Goal: Task Accomplishment & Management: Use online tool/utility

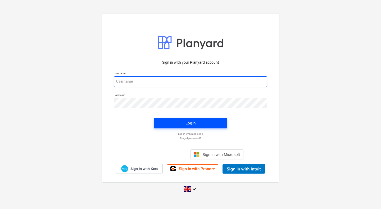
type input "[PERSON_NAME][EMAIL_ADDRESS][PERSON_NAME][DOMAIN_NAME]"
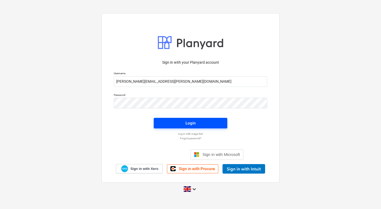
click at [163, 125] on span "Login" at bounding box center [190, 123] width 61 height 7
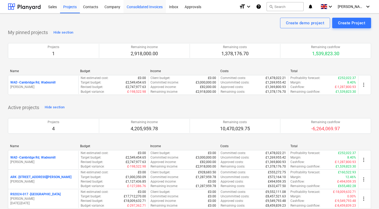
click at [151, 7] on div "Consolidated Invoices" at bounding box center [144, 6] width 42 height 13
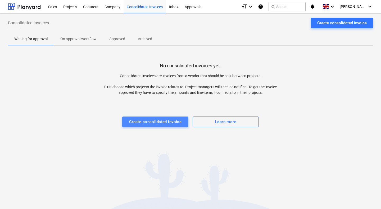
click at [155, 120] on div "Create consolidated invoice" at bounding box center [155, 121] width 53 height 7
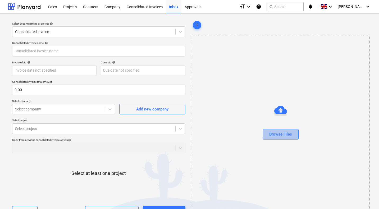
click at [284, 139] on button "Browse Files" at bounding box center [280, 134] width 36 height 11
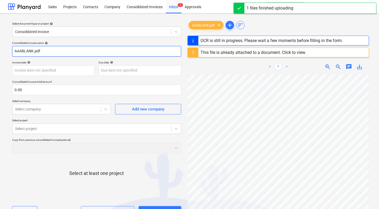
click at [54, 50] on input "AAABLANK.pdf" at bounding box center [96, 51] width 169 height 11
drag, startPoint x: 54, startPoint y: 50, endPoint x: 2, endPoint y: 47, distance: 53.0
click at [2, 47] on div "Select document type or project help Consolidated invoice Consolidated invoice …" at bounding box center [189, 143] width 379 height 261
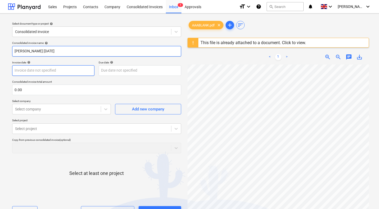
type input "[PERSON_NAME] [DATE]"
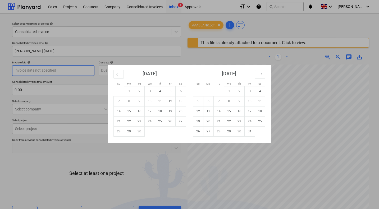
click at [49, 75] on body "Sales Projects Contacts Company Consolidated Invoices Inbox 1 Approvals format_…" at bounding box center [189, 104] width 379 height 209
click at [170, 110] on td "19" at bounding box center [170, 111] width 10 height 10
type input "[DATE]"
click at [124, 72] on body "Sales Projects Contacts Company Consolidated Invoices Inbox 1 Approvals format_…" at bounding box center [189, 104] width 379 height 209
click at [168, 110] on td "19" at bounding box center [170, 111] width 10 height 10
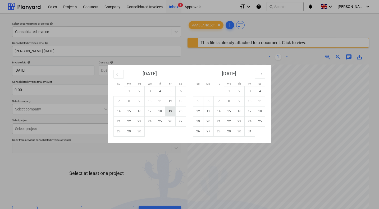
type input "[DATE]"
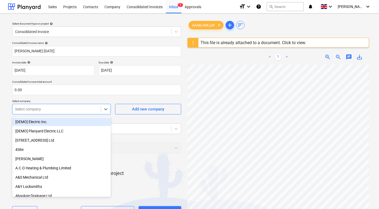
click at [89, 110] on div at bounding box center [56, 109] width 83 height 5
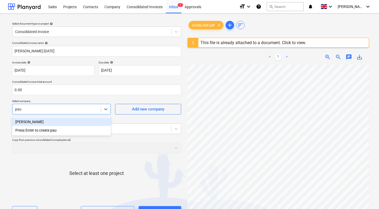
type input "[PERSON_NAME]"
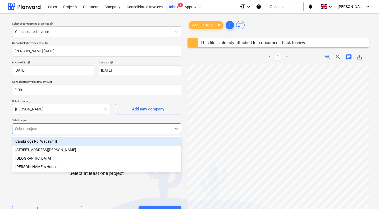
click at [51, 130] on div at bounding box center [91, 128] width 153 height 5
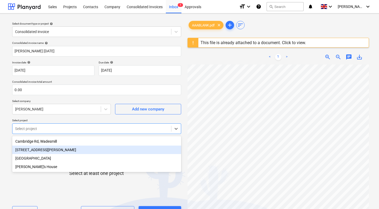
click at [43, 150] on div "[STREET_ADDRESS][PERSON_NAME]" at bounding box center [96, 150] width 169 height 8
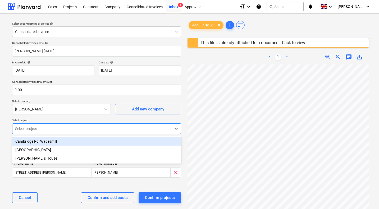
click at [47, 142] on div "Cambridge Rd, Wadesmill" at bounding box center [96, 141] width 169 height 8
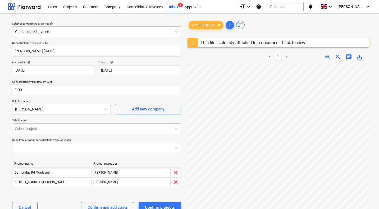
click at [59, 194] on div "Consolidated invoice name help [PERSON_NAME] [DATE] Invoice date help [DATE] 19…" at bounding box center [96, 129] width 173 height 180
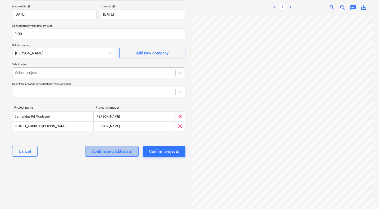
click at [115, 152] on div "Confirm and add costs" at bounding box center [112, 151] width 40 height 7
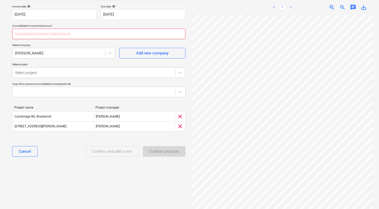
click at [55, 34] on input "text" at bounding box center [98, 34] width 173 height 11
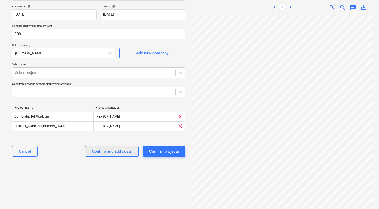
type input "900.00"
click at [112, 152] on div "Confirm and add costs" at bounding box center [112, 151] width 40 height 7
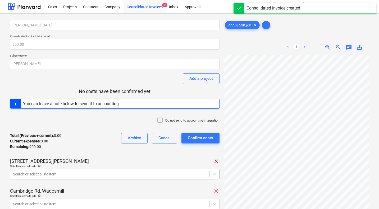
scroll to position [55, 0]
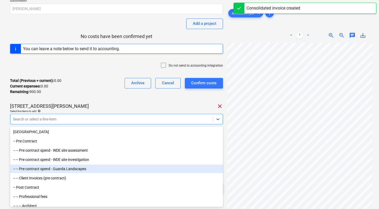
click at [55, 154] on body "Sales Projects Contacts Company Consolidated Invoices 2 Inbox Approvals format_…" at bounding box center [189, 49] width 379 height 209
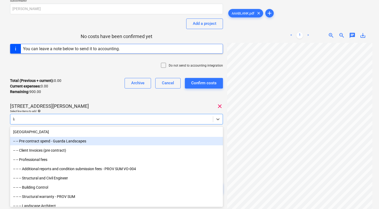
type input "lab"
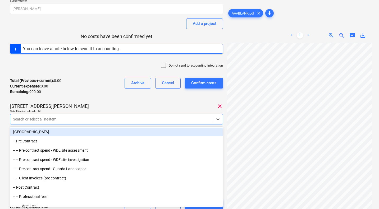
click at [104, 106] on div "[STREET_ADDRESS][PERSON_NAME] clear" at bounding box center [116, 106] width 213 height 6
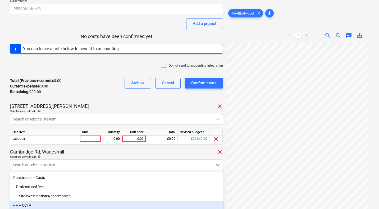
scroll to position [101, 0]
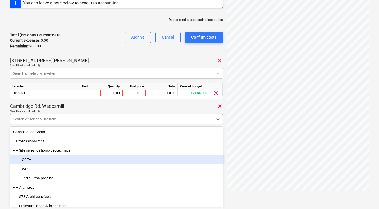
click at [56, 108] on body "Sales Projects Contacts Company Consolidated Invoices 2 Inbox Approvals format_…" at bounding box center [189, 3] width 379 height 209
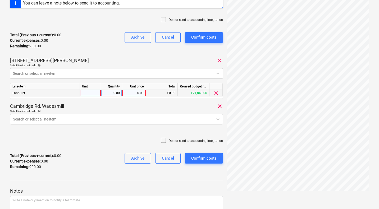
click at [86, 93] on div at bounding box center [90, 93] width 21 height 7
type input "days"
type input "180"
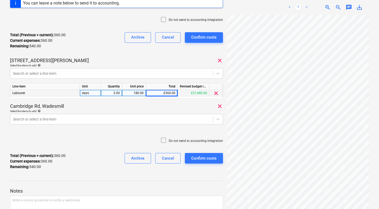
scroll to position [138, 0]
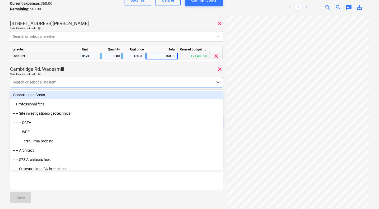
click at [67, 82] on div at bounding box center [111, 82] width 197 height 5
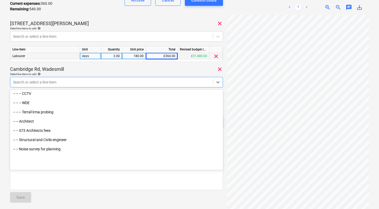
scroll to position [0, 0]
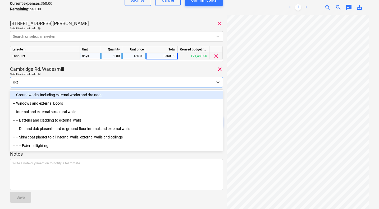
type input "exte"
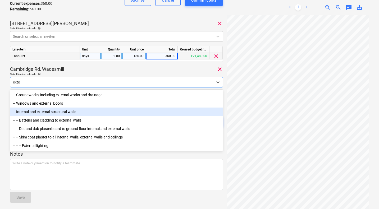
click at [59, 111] on div "-- Internal and external structural walls" at bounding box center [116, 112] width 213 height 8
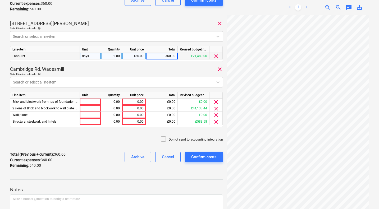
click at [101, 71] on div "Cambridge Rd, Wadesmill clear" at bounding box center [116, 69] width 213 height 6
click at [136, 108] on div "0.00" at bounding box center [133, 108] width 19 height 7
click at [97, 108] on div at bounding box center [90, 108] width 21 height 7
type input "days"
type input "180"
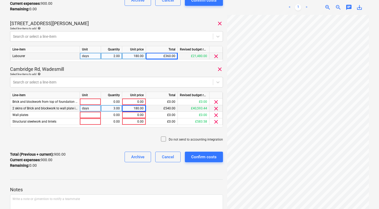
click at [104, 138] on div "Do not send to accounting integration" at bounding box center [116, 140] width 213 height 16
click at [216, 116] on span "clear" at bounding box center [216, 115] width 6 height 6
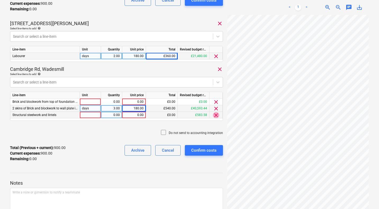
click at [217, 116] on span "clear" at bounding box center [216, 115] width 6 height 6
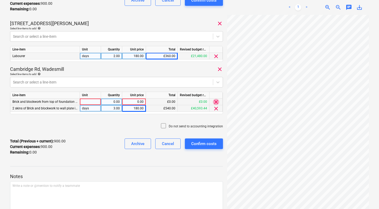
click at [218, 102] on span "clear" at bounding box center [216, 102] width 6 height 6
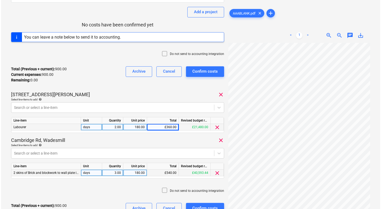
scroll to position [64, 0]
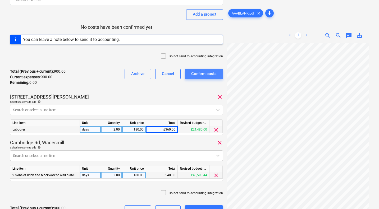
click at [205, 73] on div "Confirm costs" at bounding box center [203, 73] width 25 height 7
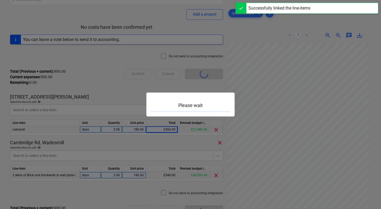
scroll to position [51, 0]
